Goal: Task Accomplishment & Management: Use online tool/utility

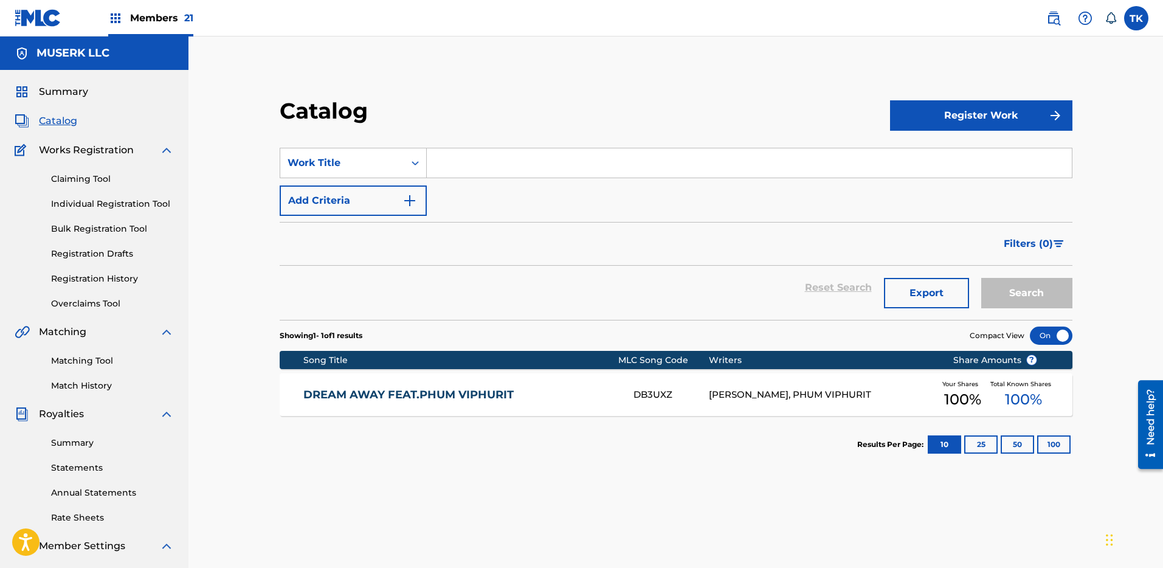
click at [95, 363] on link "Matching Tool" at bounding box center [112, 360] width 123 height 13
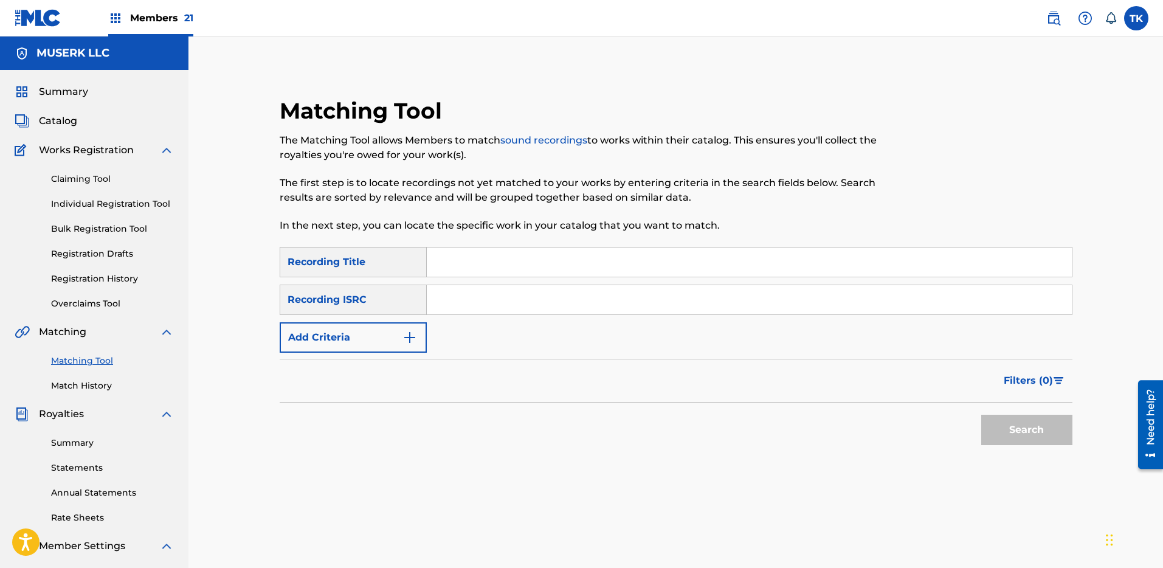
click at [501, 298] on input "Search Form" at bounding box center [749, 299] width 645 height 29
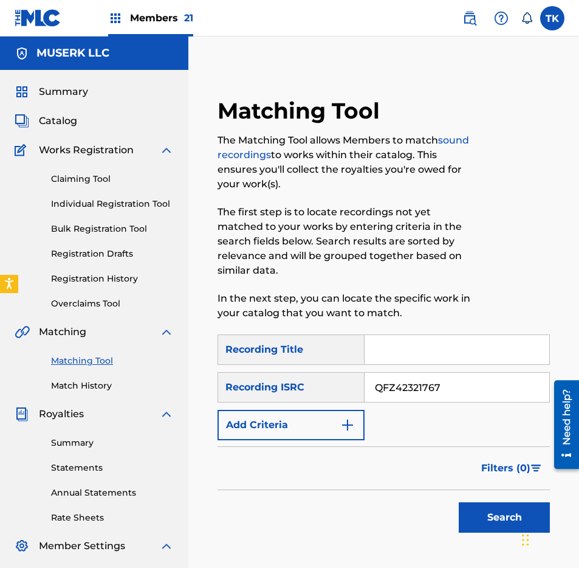
type input "QFZ42321767"
click at [459, 502] on button "Search" at bounding box center [504, 517] width 91 height 30
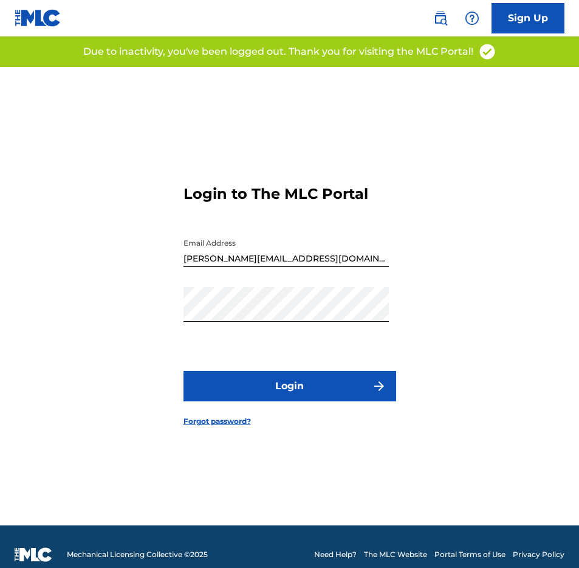
click at [308, 404] on form "Login to The MLC Portal Email Address [PERSON_NAME][EMAIL_ADDRESS][DOMAIN_NAME]…" at bounding box center [290, 296] width 213 height 458
click at [310, 385] on button "Login" at bounding box center [290, 386] width 213 height 30
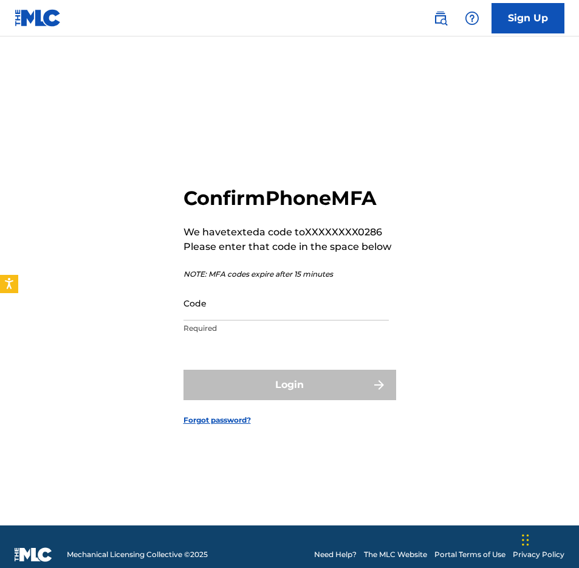
click at [323, 301] on input "Code" at bounding box center [286, 303] width 205 height 35
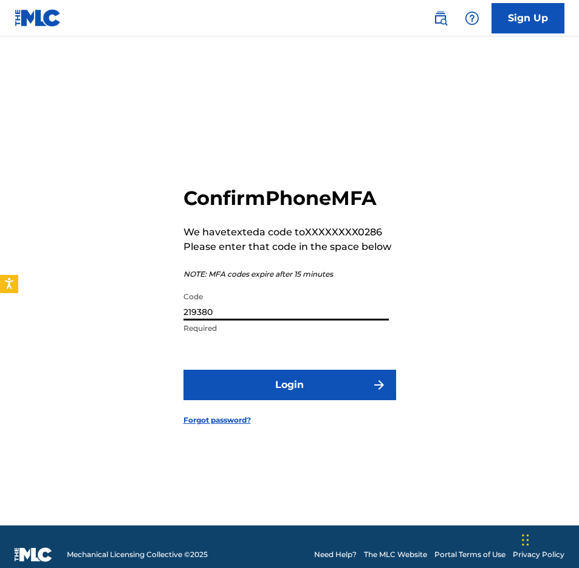
type input "219380"
click at [184, 370] on button "Login" at bounding box center [290, 385] width 213 height 30
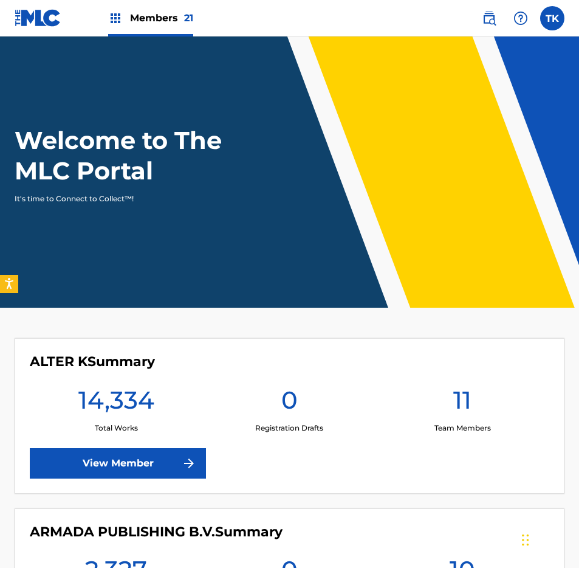
click at [489, 21] on img at bounding box center [489, 18] width 15 height 15
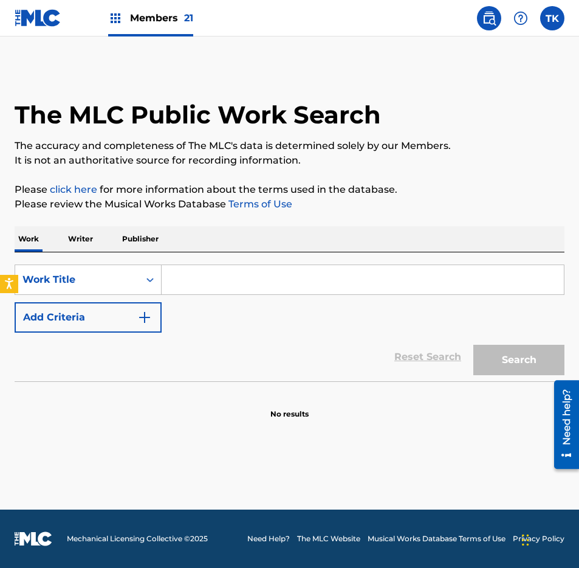
click at [132, 29] on div "Members 21" at bounding box center [150, 18] width 85 height 36
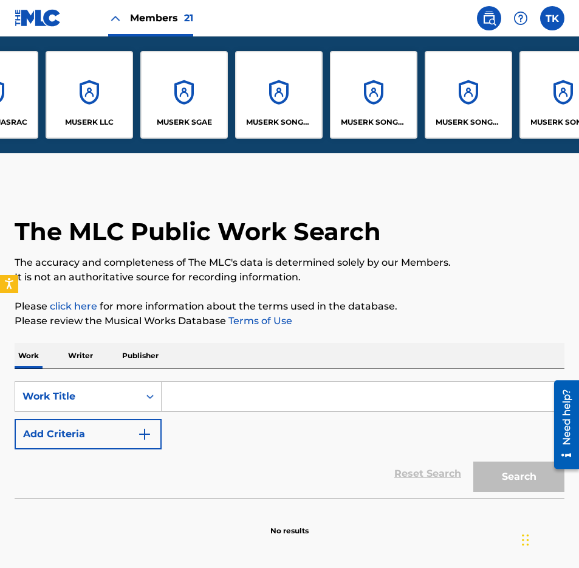
scroll to position [0, 1434]
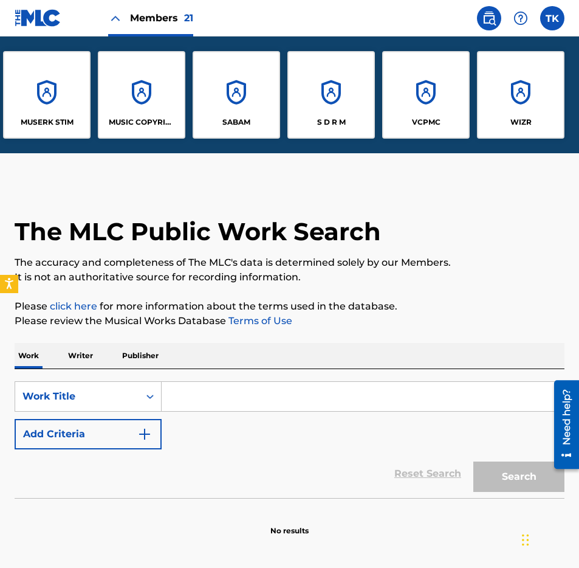
click at [320, 98] on div "S D R M" at bounding box center [332, 95] width 88 height 88
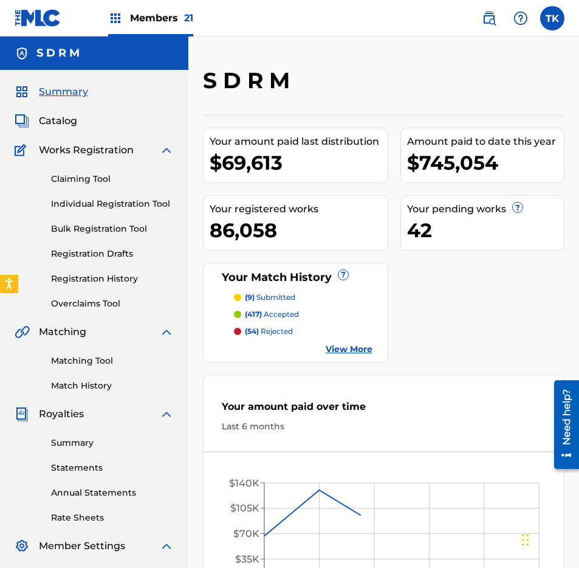
click at [78, 385] on link "Match History" at bounding box center [112, 385] width 123 height 13
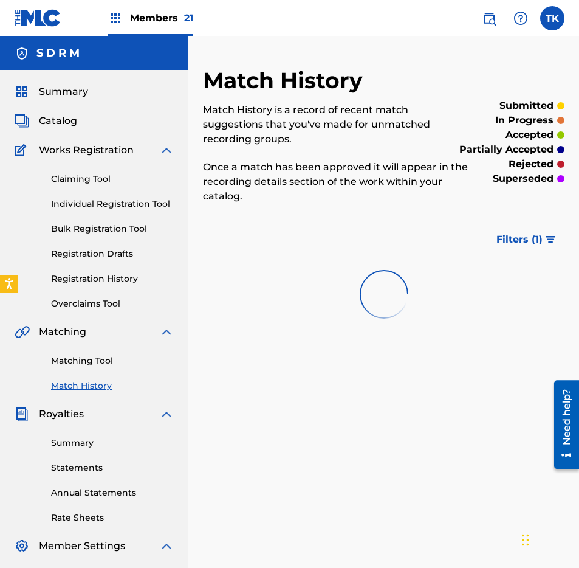
click at [70, 99] on div "Summary Catalog Works Registration Claiming Tool Individual Registration Tool B…" at bounding box center [94, 382] width 188 height 625
click at [78, 95] on span "Summary" at bounding box center [63, 91] width 49 height 15
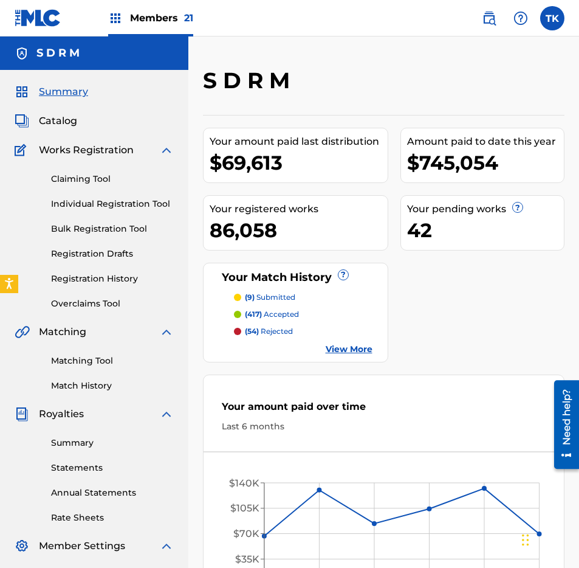
scroll to position [49, 0]
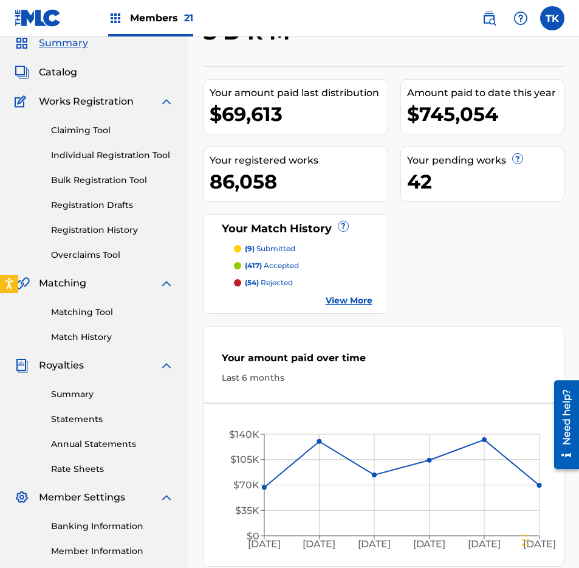
click at [71, 334] on link "Match History" at bounding box center [112, 337] width 123 height 13
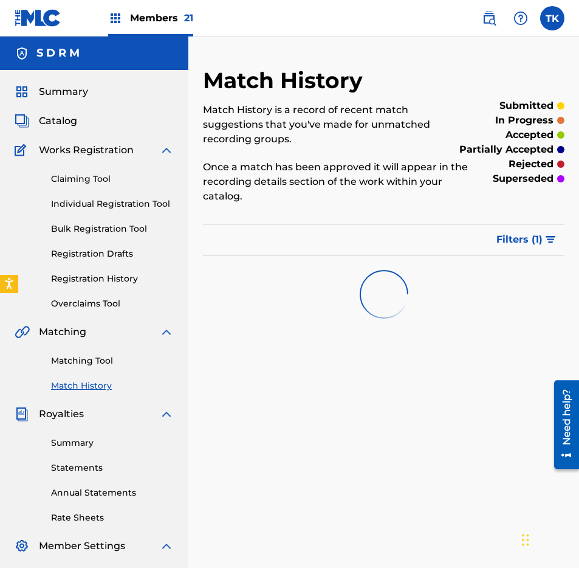
click at [82, 368] on div "Matching Tool Match History" at bounding box center [94, 365] width 159 height 53
click at [84, 363] on link "Matching Tool" at bounding box center [112, 360] width 123 height 13
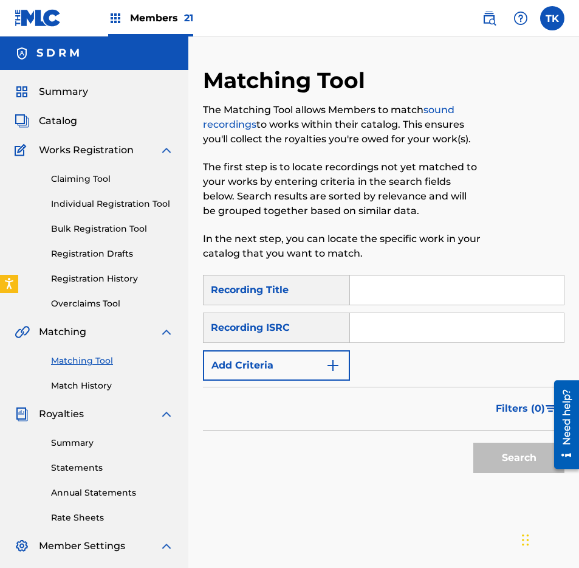
click at [367, 334] on input "Search Form" at bounding box center [457, 327] width 214 height 29
type input "QZFZ42321767"
click at [474, 443] on button "Search" at bounding box center [519, 458] width 91 height 30
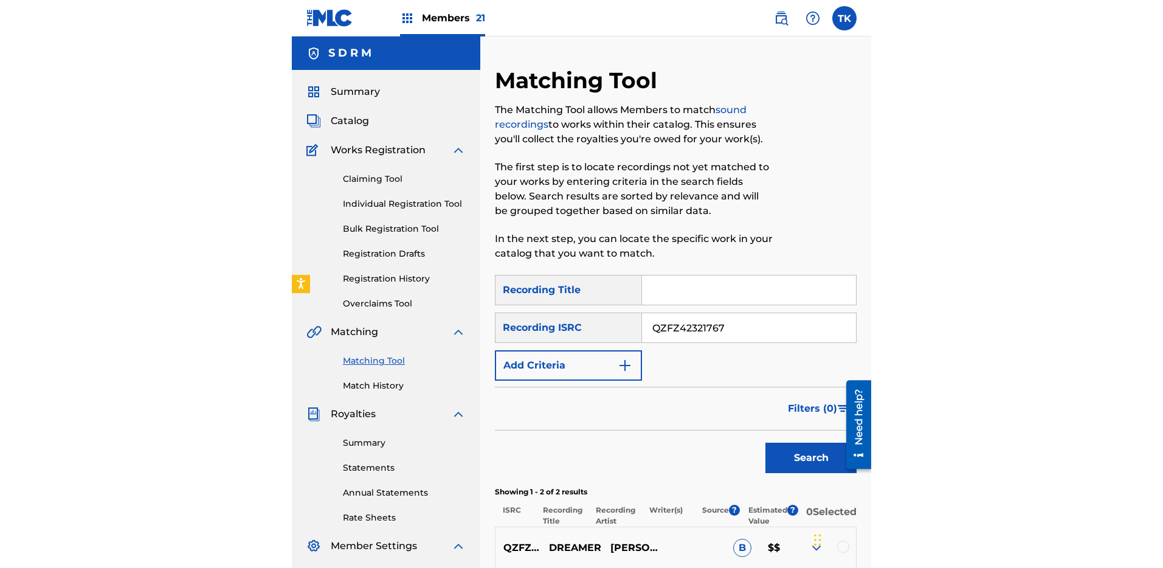
scroll to position [150, 0]
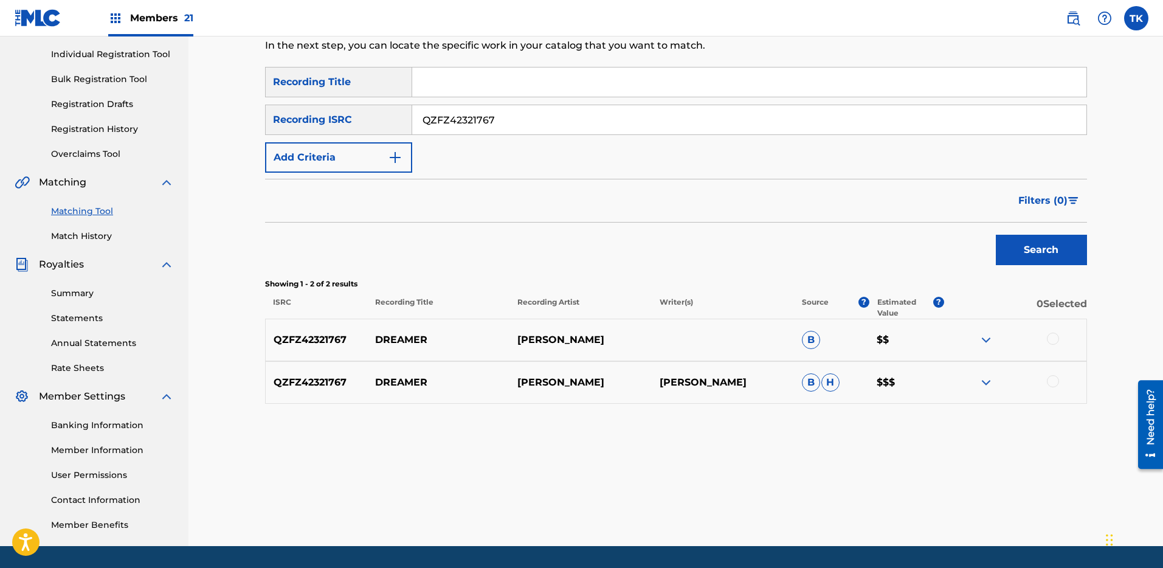
click at [579, 382] on img at bounding box center [986, 382] width 15 height 15
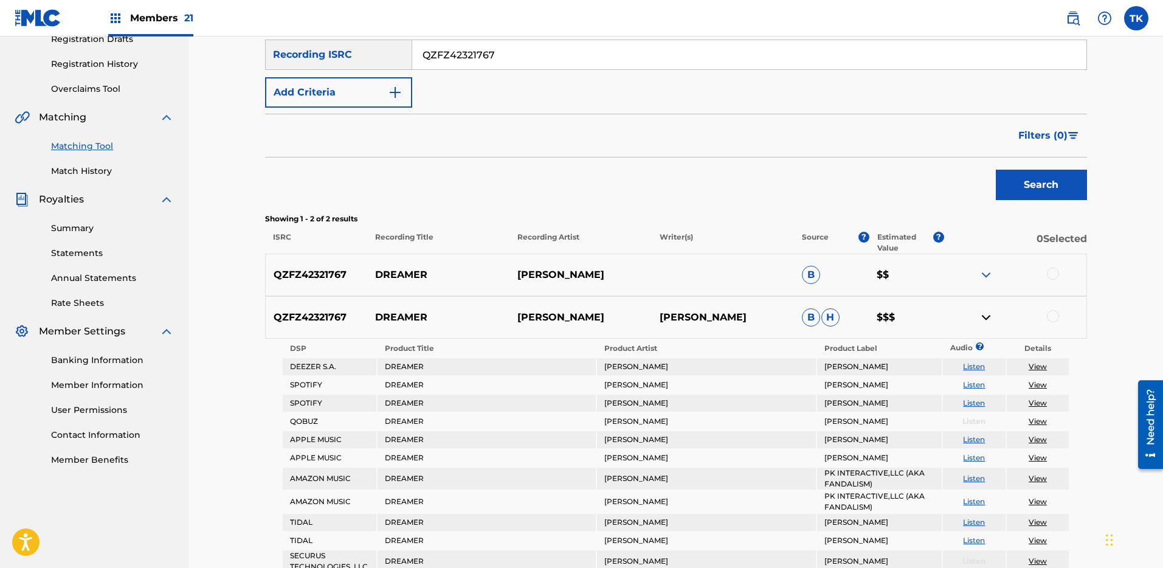
scroll to position [334, 0]
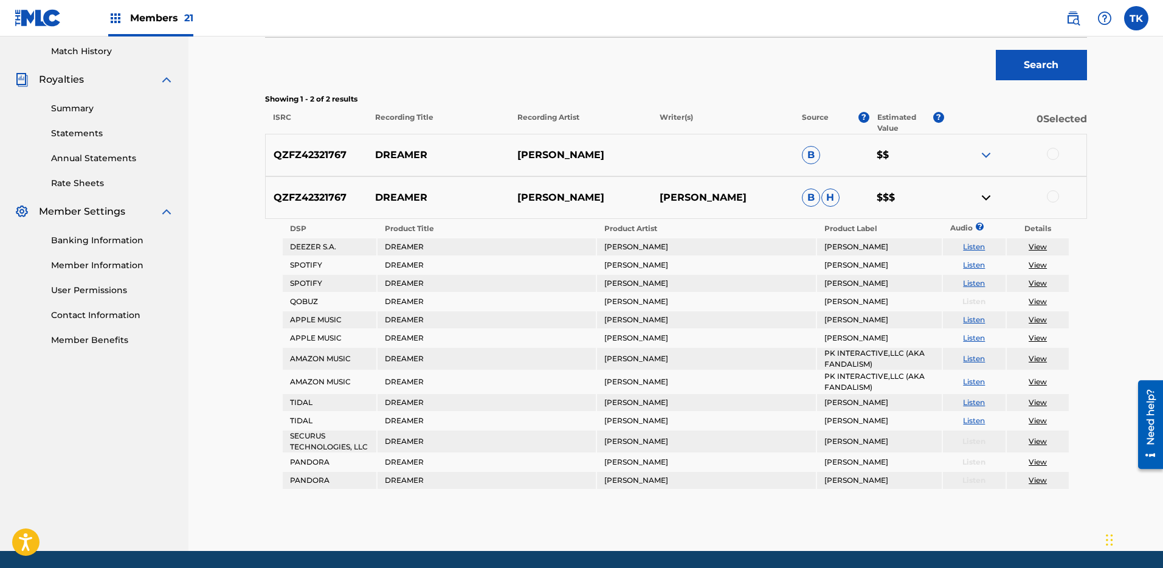
drag, startPoint x: 712, startPoint y: 207, endPoint x: 659, endPoint y: 188, distance: 55.9
click at [579, 190] on p "MIKHAIL ALEKSEEVICH BIORK" at bounding box center [723, 197] width 142 height 15
copy p "MIKHAIL ALEKSEEVICH BIORK"
